Goal: Task Accomplishment & Management: Use online tool/utility

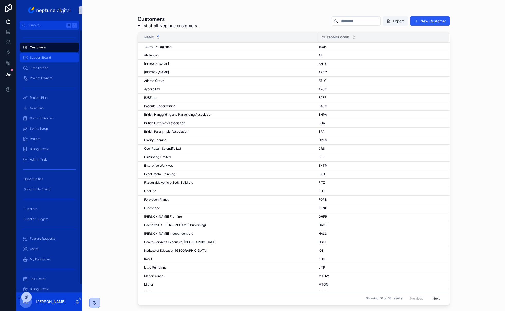
click at [46, 57] on span "Support Board" at bounding box center [40, 58] width 21 height 4
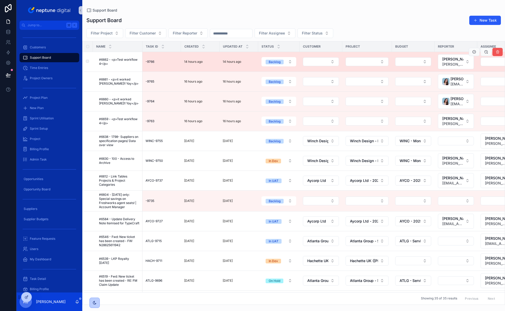
click at [495, 53] on icon "scrollable content" at bounding box center [497, 52] width 4 height 4
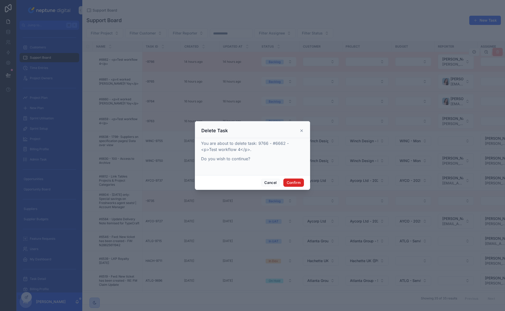
click at [296, 183] on button "Confirm" at bounding box center [293, 182] width 21 height 8
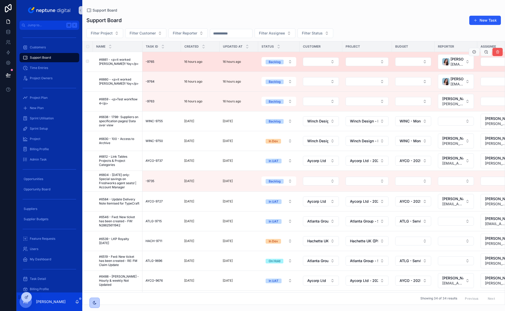
click at [495, 52] on icon "scrollable content" at bounding box center [497, 52] width 4 height 4
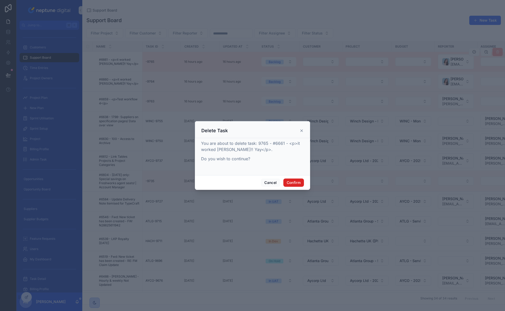
click at [294, 183] on button "Confirm" at bounding box center [293, 182] width 21 height 8
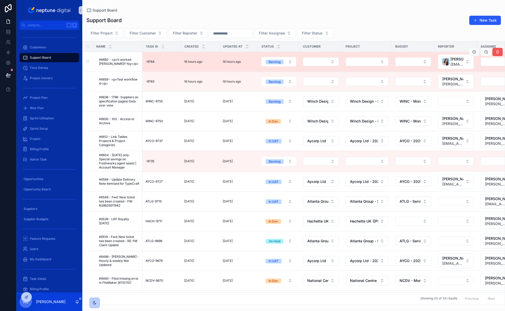
click at [495, 53] on icon "scrollable content" at bounding box center [497, 52] width 4 height 4
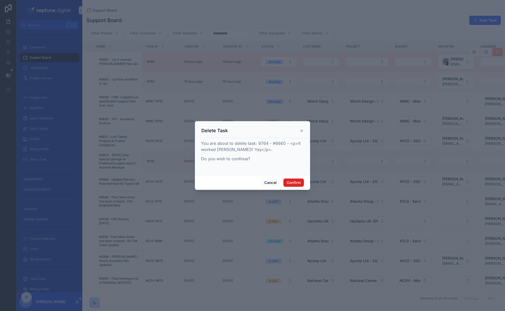
click at [294, 185] on button "Confirm" at bounding box center [293, 182] width 21 height 8
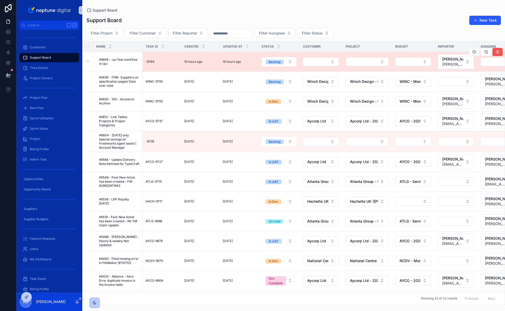
click at [495, 52] on icon "scrollable content" at bounding box center [497, 52] width 4 height 4
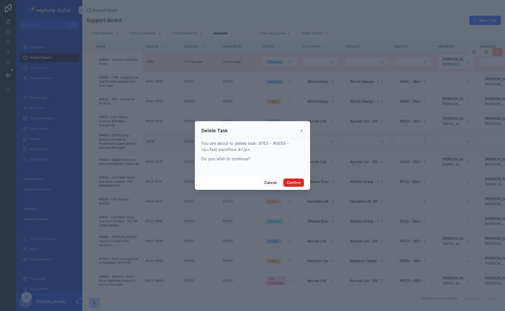
click at [298, 185] on button "Confirm" at bounding box center [293, 182] width 21 height 8
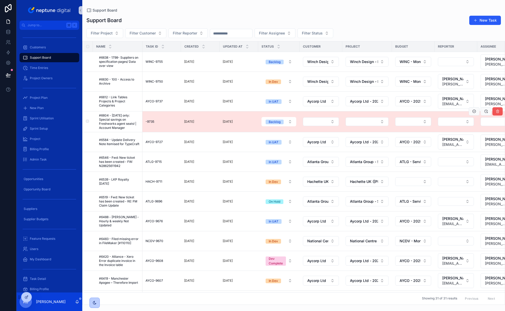
click at [495, 113] on icon "scrollable content" at bounding box center [497, 111] width 4 height 4
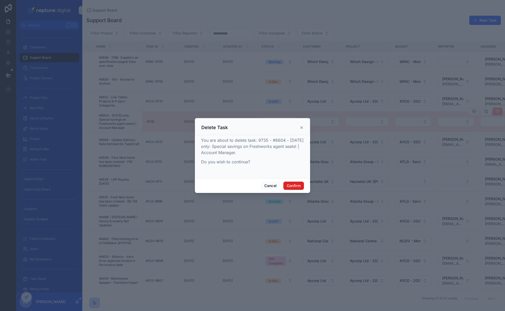
click at [294, 186] on button "Confirm" at bounding box center [293, 186] width 21 height 8
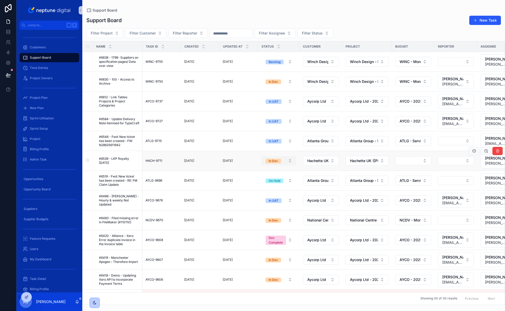
click at [285, 161] on button "In Dev" at bounding box center [278, 160] width 35 height 9
click at [291, 161] on button "In Dev" at bounding box center [278, 160] width 35 height 9
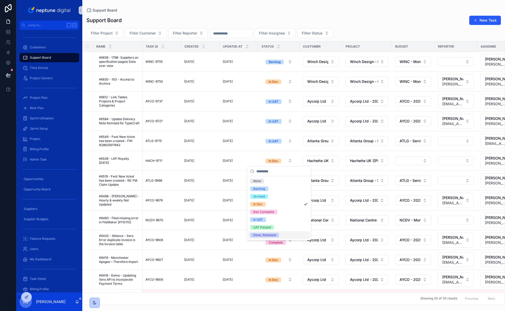
click at [276, 233] on div "Done, Released" at bounding box center [264, 235] width 23 height 5
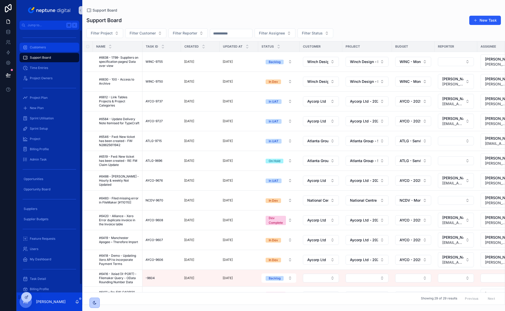
click at [50, 47] on div "Customers" at bounding box center [49, 47] width 53 height 8
